Goal: Check status: Check status

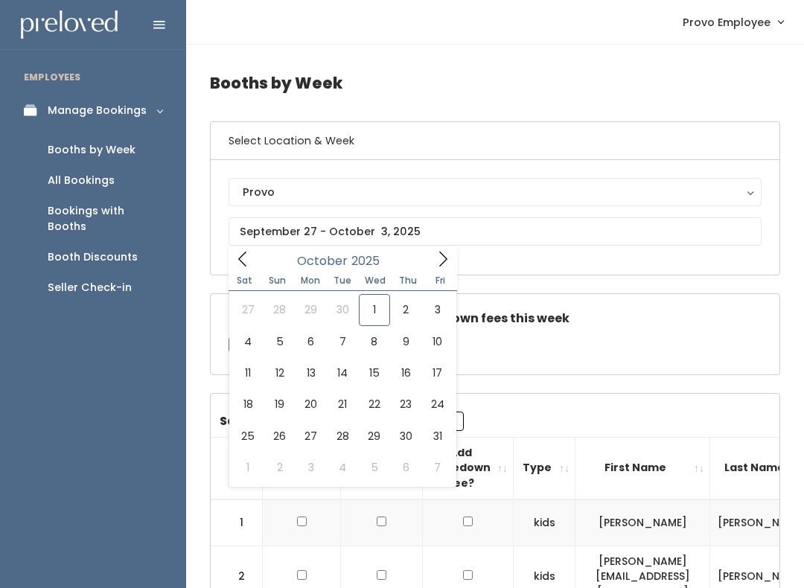
type input "[DATE] to [DATE]"
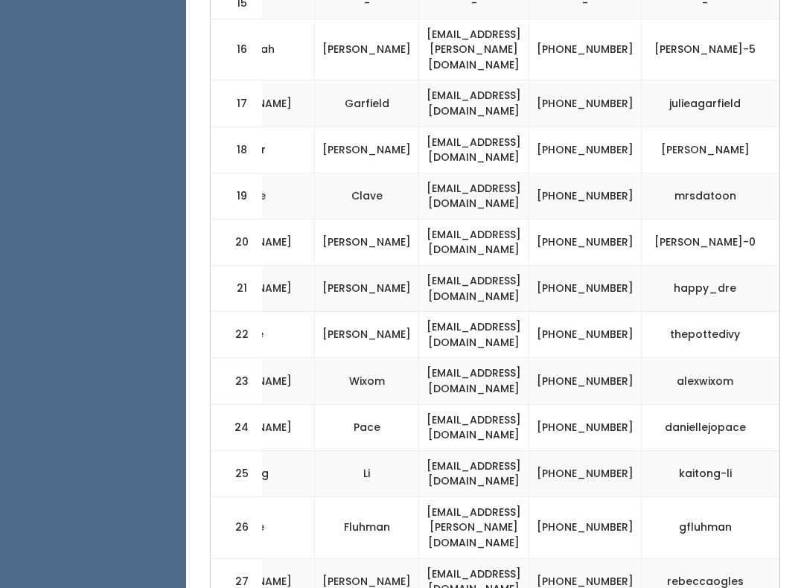
scroll to position [0, 439]
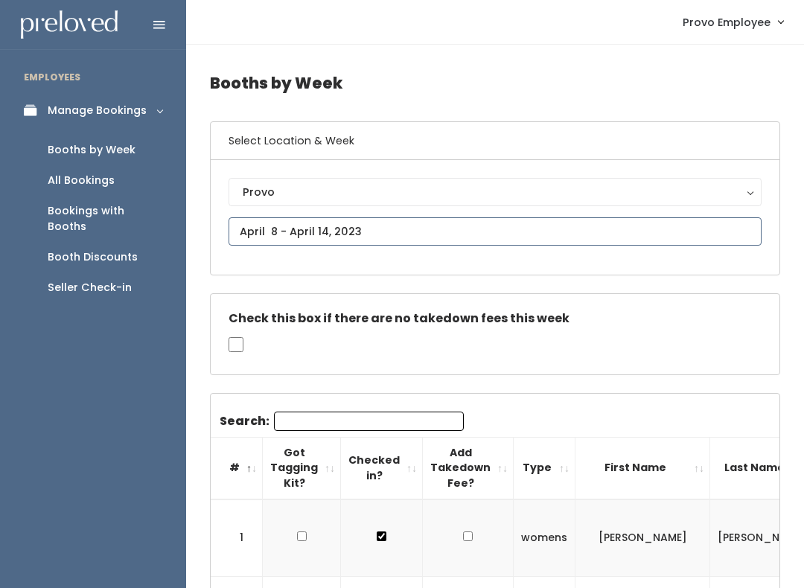
click at [386, 231] on input "text" at bounding box center [495, 231] width 533 height 28
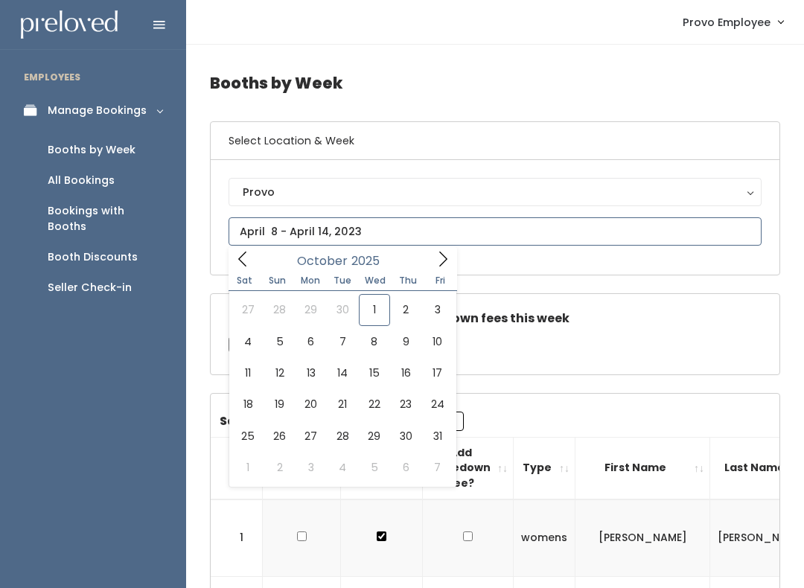
type input "September 27 to October 3"
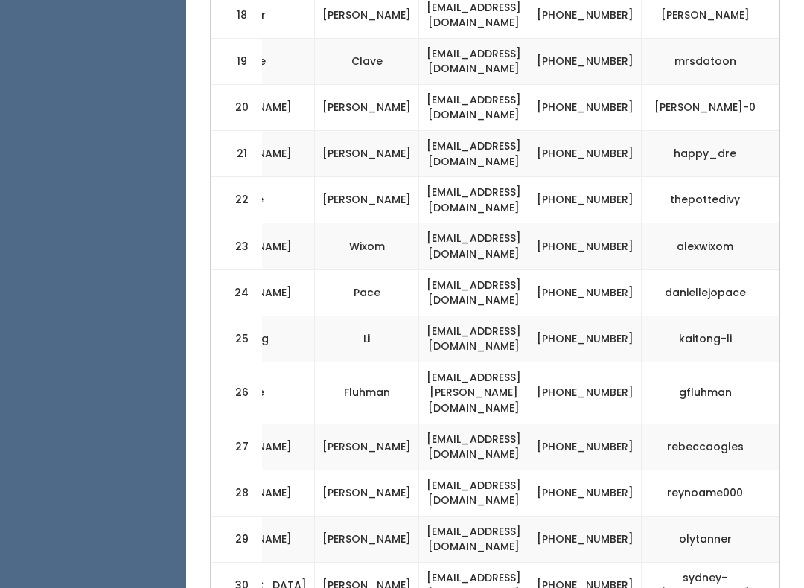
scroll to position [0, 439]
